Goal: Find specific page/section: Find specific page/section

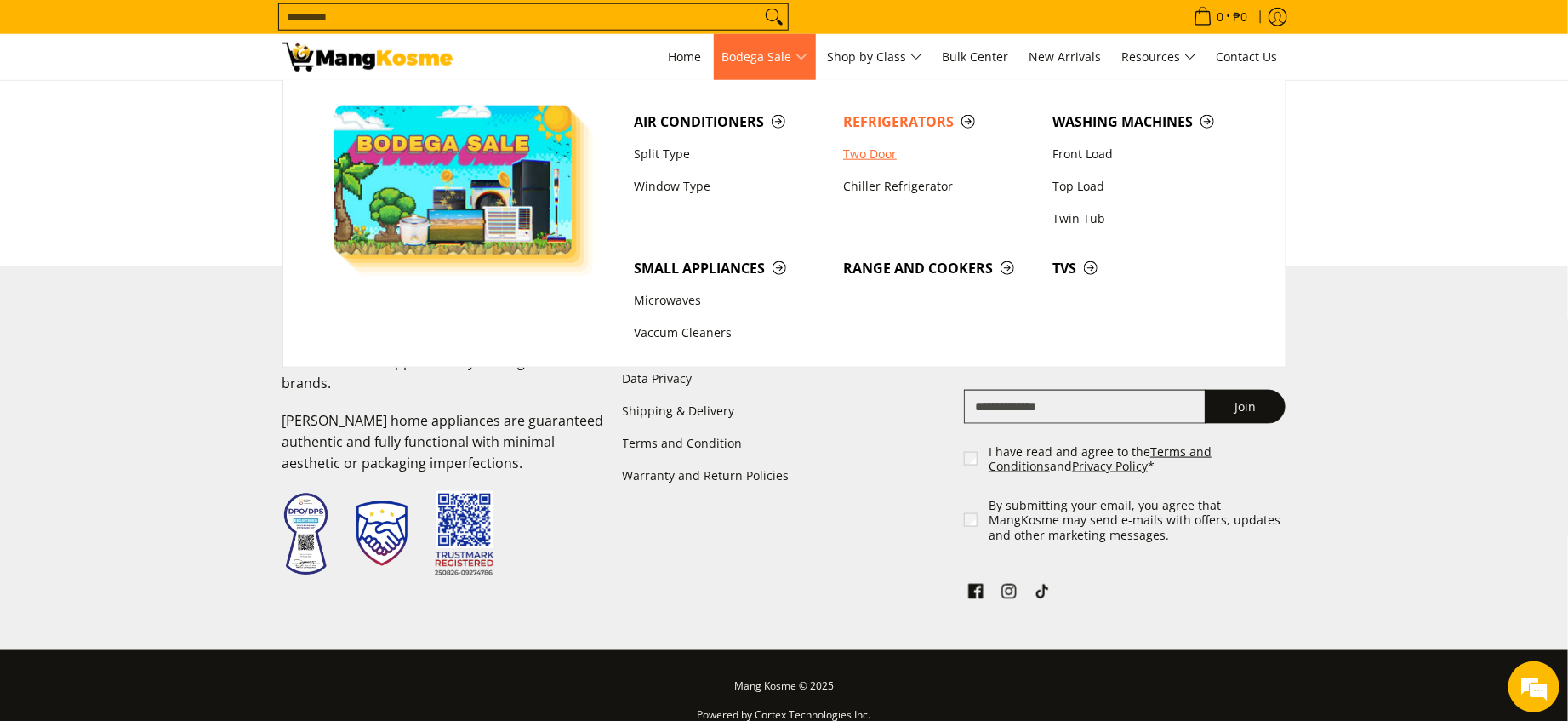
scroll to position [4033, 0]
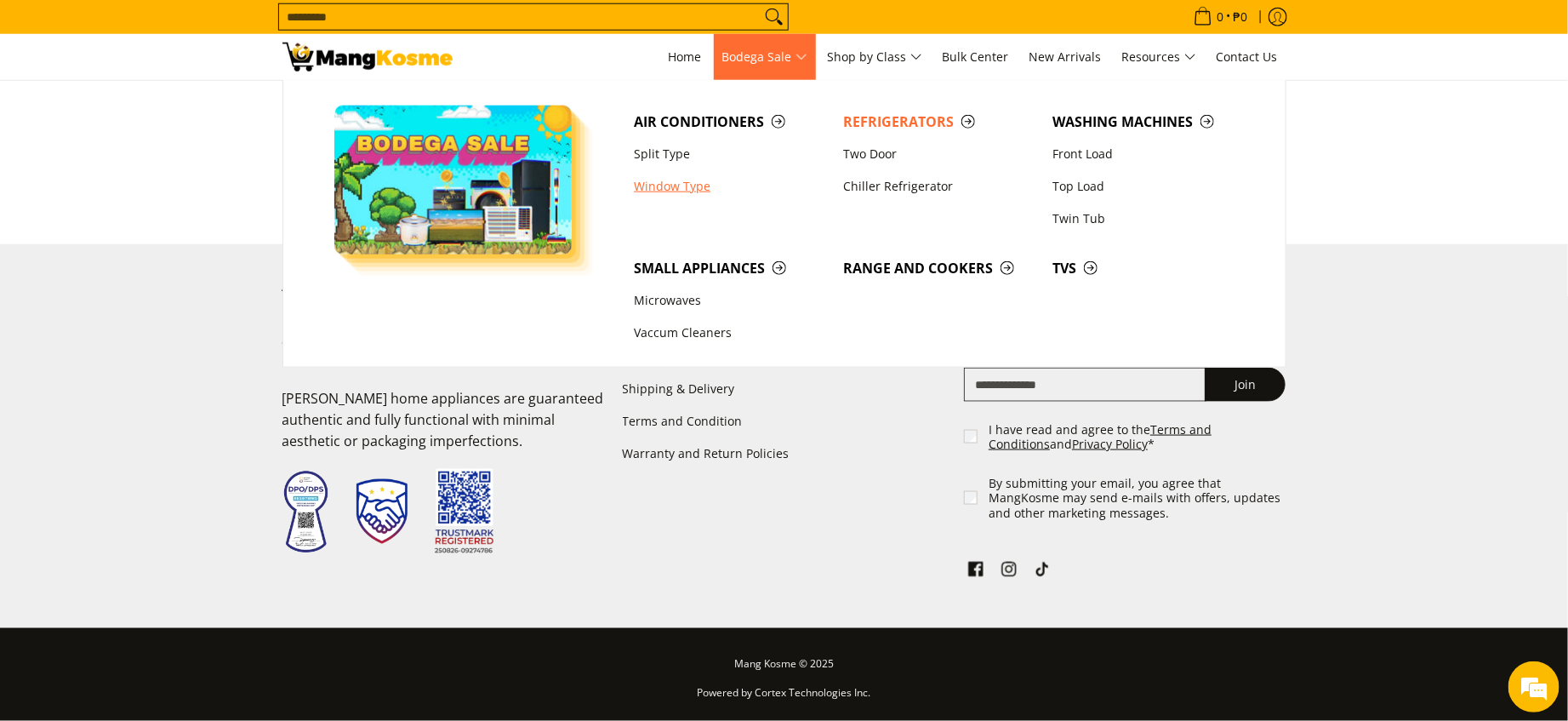
click at [700, 194] on link "Window Type" at bounding box center [730, 185] width 209 height 32
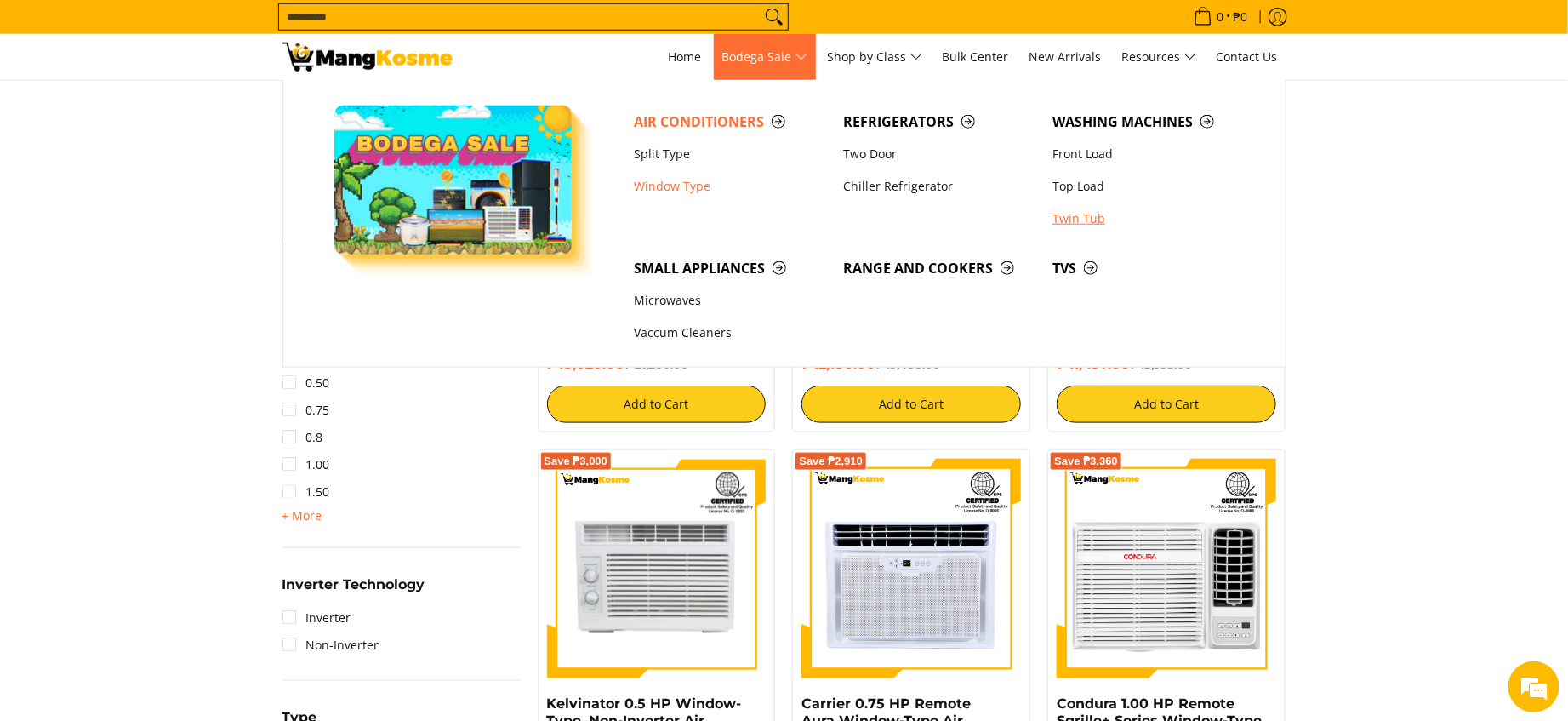
scroll to position [893, 0]
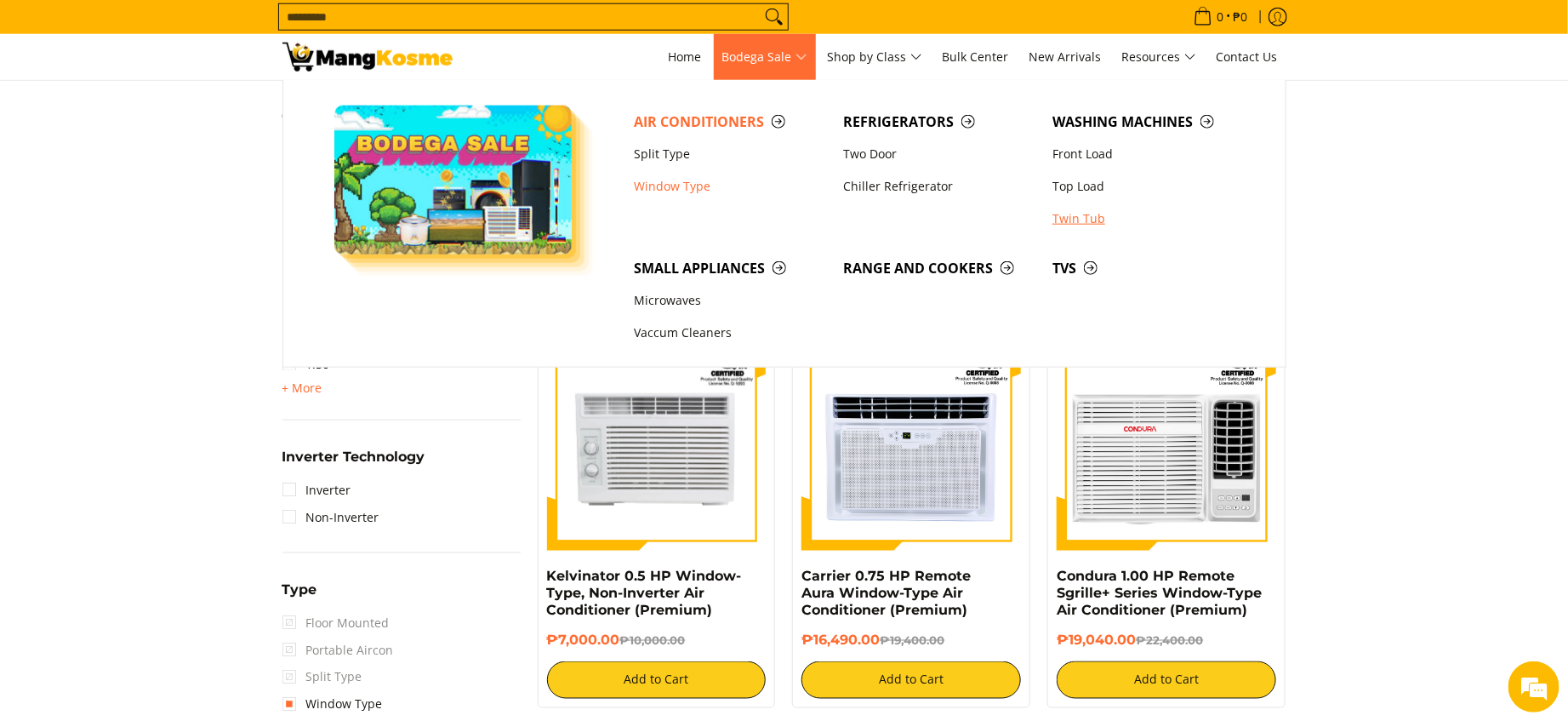
click at [1087, 209] on link "Twin Tub" at bounding box center [1148, 219] width 209 height 32
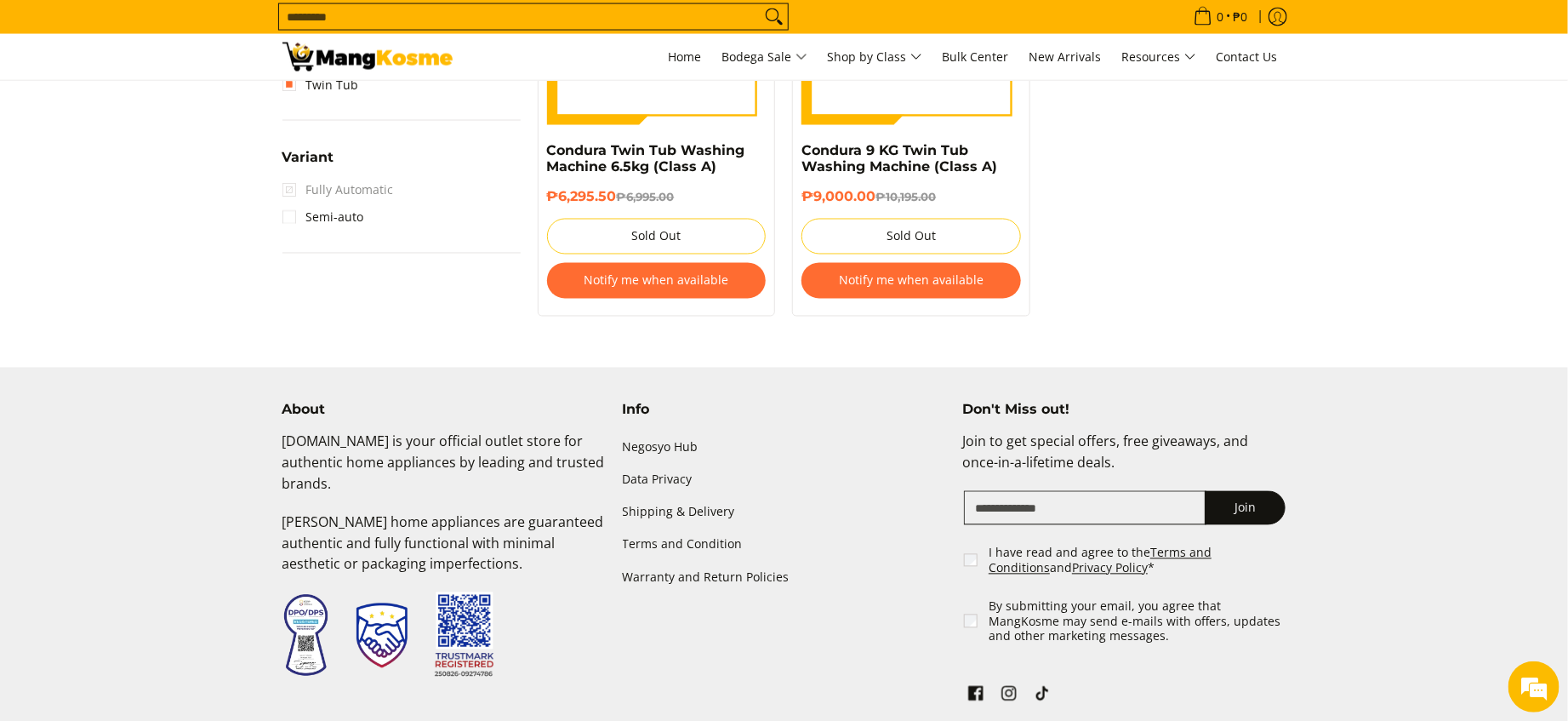
scroll to position [1530, 0]
